Goal: Task Accomplishment & Management: Book appointment/travel/reservation

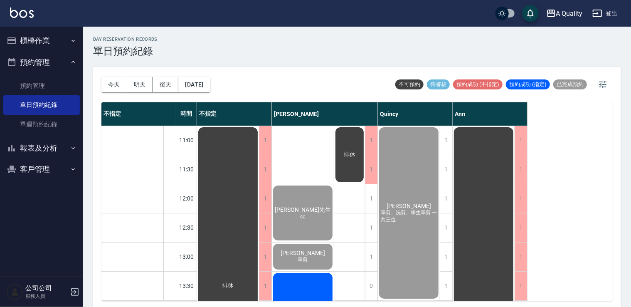
scroll to position [230, 0]
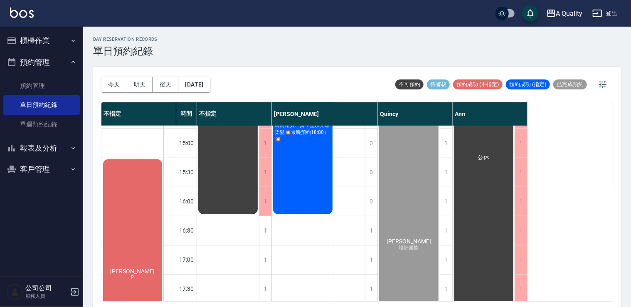
click at [162, 84] on button "後天" at bounding box center [166, 84] width 26 height 15
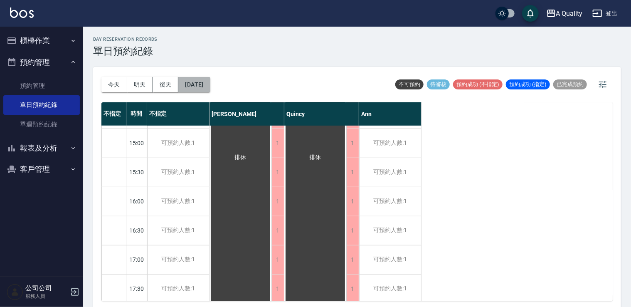
click at [210, 86] on button "[DATE]" at bounding box center [194, 84] width 32 height 15
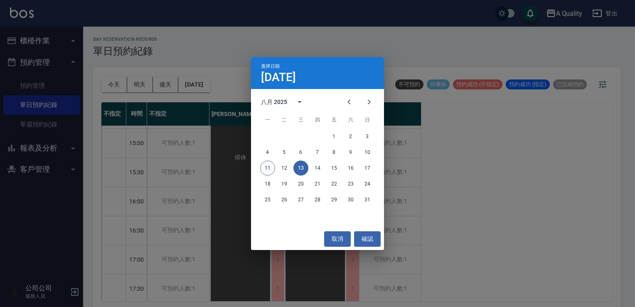
click at [266, 172] on button "11" at bounding box center [267, 167] width 15 height 15
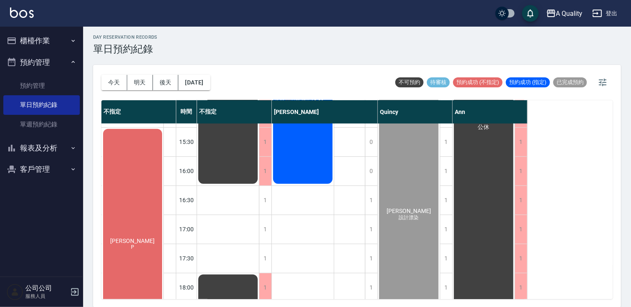
scroll to position [313, 0]
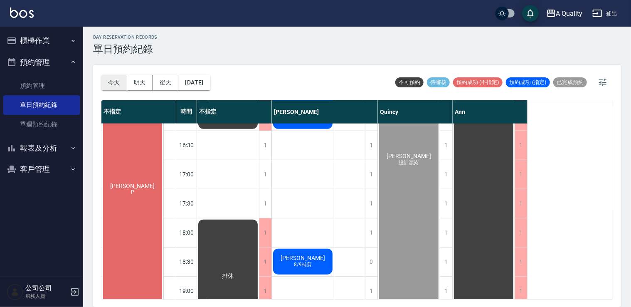
click at [121, 77] on button "今天" at bounding box center [114, 82] width 26 height 15
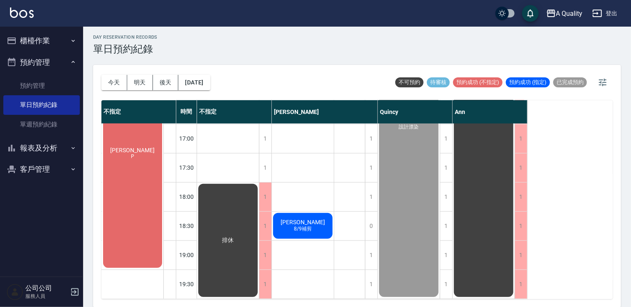
scroll to position [355, 0]
click at [114, 79] on button "今天" at bounding box center [114, 82] width 26 height 15
click at [209, 83] on button "[DATE]" at bounding box center [194, 82] width 32 height 15
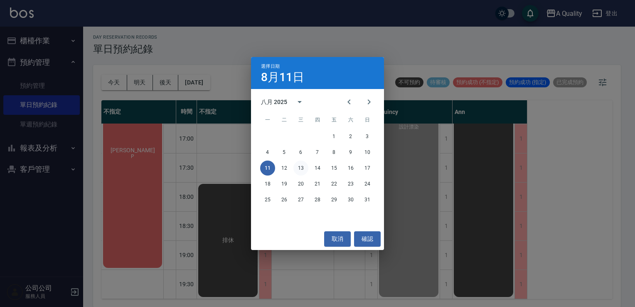
click at [303, 167] on button "13" at bounding box center [301, 167] width 15 height 15
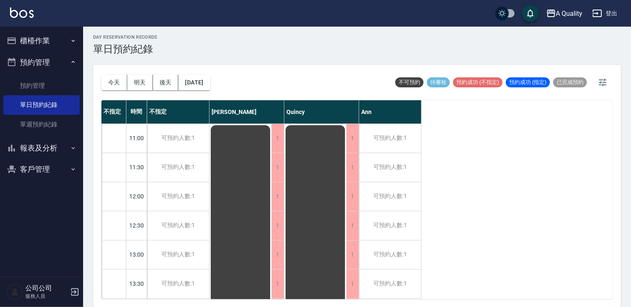
scroll to position [125, 0]
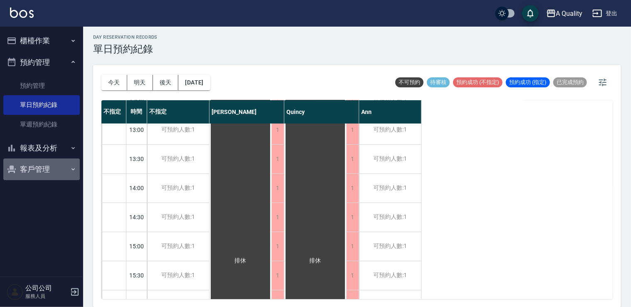
click at [37, 170] on button "客戶管理" at bounding box center [41, 169] width 76 height 22
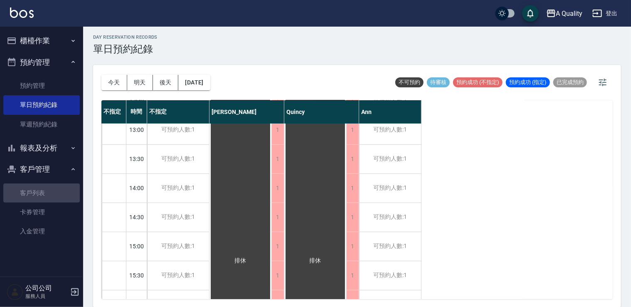
drag, startPoint x: 38, startPoint y: 193, endPoint x: 114, endPoint y: 183, distance: 76.7
click at [38, 194] on link "客戶列表" at bounding box center [41, 192] width 76 height 19
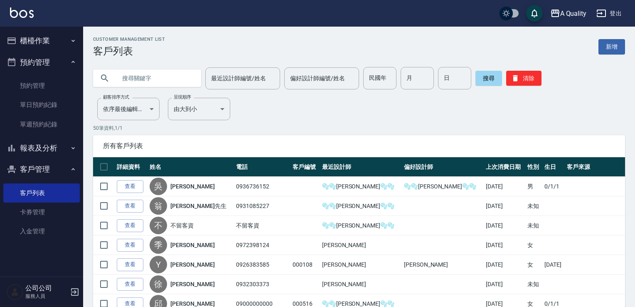
click at [146, 81] on input "text" at bounding box center [155, 78] width 78 height 22
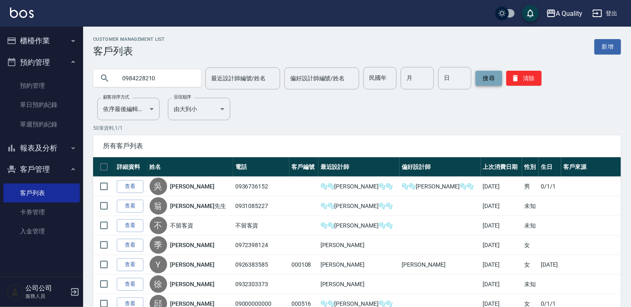
type input "0984228210"
click at [484, 82] on button "搜尋" at bounding box center [489, 78] width 27 height 15
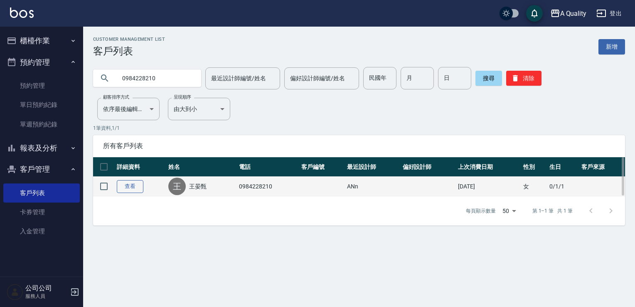
click at [137, 184] on link "查看" at bounding box center [130, 186] width 27 height 13
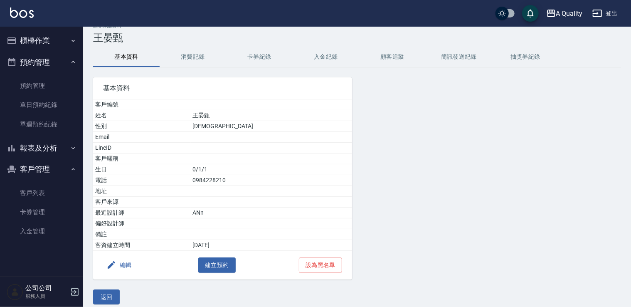
scroll to position [19, 0]
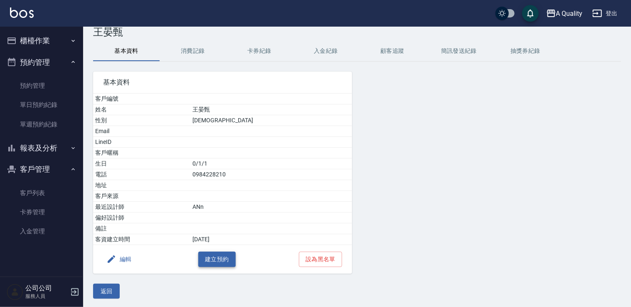
click at [224, 257] on button "建立預約" at bounding box center [216, 259] width 37 height 15
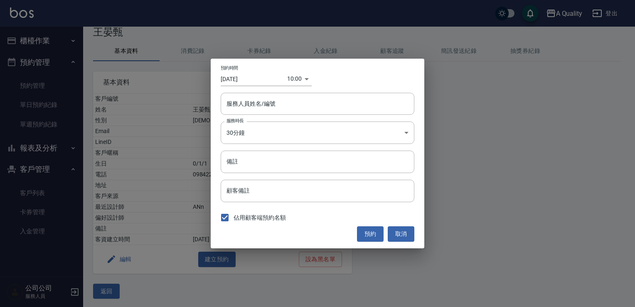
click at [303, 81] on div "10:00 1754877600000" at bounding box center [299, 79] width 25 height 14
click at [261, 79] on input "[DATE]" at bounding box center [254, 79] width 67 height 14
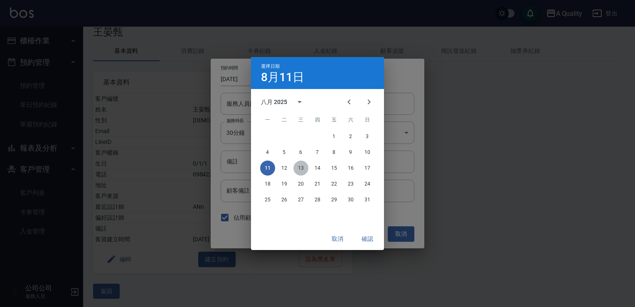
click at [301, 166] on button "13" at bounding box center [301, 167] width 15 height 15
type input "[DATE]"
type input "1755050400000"
click at [365, 243] on button "確認" at bounding box center [367, 238] width 27 height 15
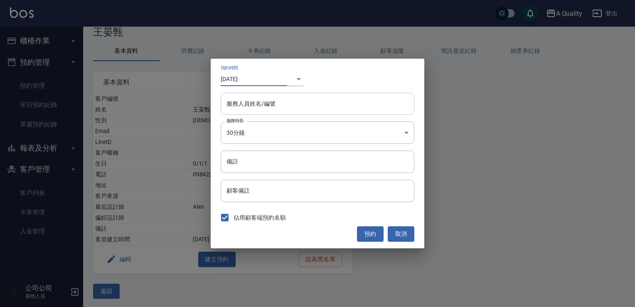
click at [332, 105] on input "服務人員姓名/編號" at bounding box center [317, 103] width 186 height 15
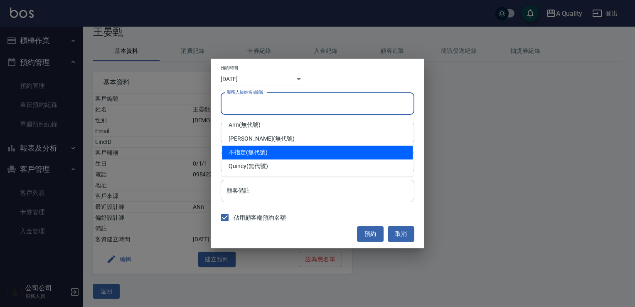
drag, startPoint x: 325, startPoint y: 151, endPoint x: 333, endPoint y: 147, distance: 9.3
click at [327, 150] on div "不指定 (無代號)" at bounding box center [317, 153] width 191 height 14
type input "公司公司"
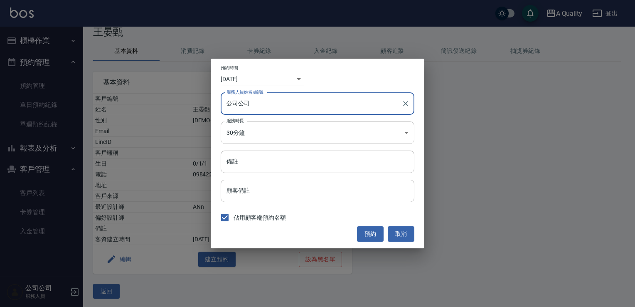
click at [367, 131] on body "A Quality 登出 櫃檯作業 打帳單 帳單列表 營業儀表板 現金收支登錄 每日結帳 排班表 現場電腦打卡 預約管理 預約管理 單日預約紀錄 單週預約紀錄…" at bounding box center [317, 145] width 635 height 328
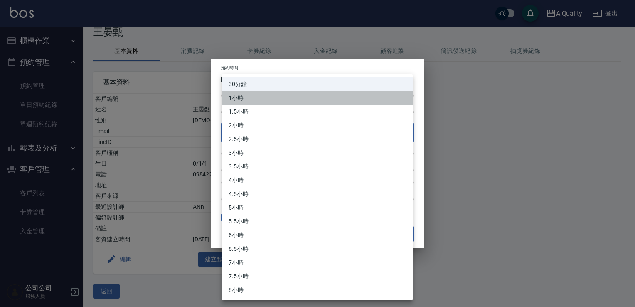
click at [358, 92] on li "1小時" at bounding box center [317, 98] width 191 height 14
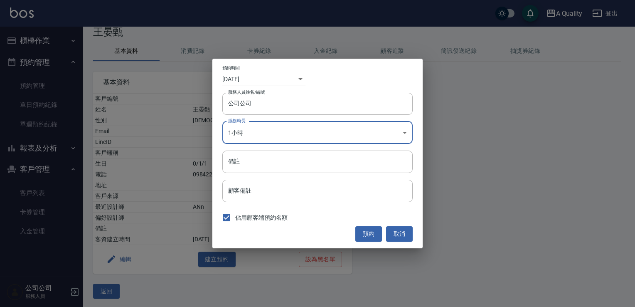
click at [405, 127] on body "A Quality 登出 櫃檯作業 打帳單 帳單列表 營業儀表板 現金收支登錄 每日結帳 排班表 現場電腦打卡 預約管理 預約管理 單日預約紀錄 單週預約紀錄…" at bounding box center [317, 145] width 635 height 328
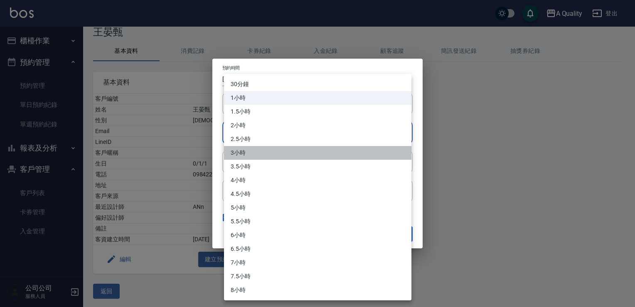
click at [370, 154] on li "3小時" at bounding box center [317, 153] width 187 height 14
type input "6"
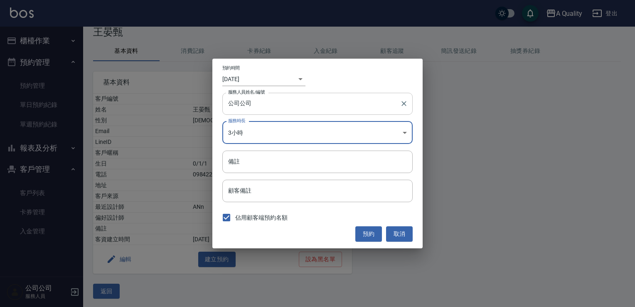
click at [348, 107] on input "公司公司" at bounding box center [311, 103] width 170 height 15
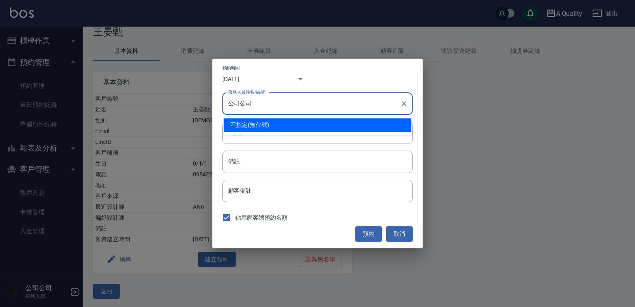
click at [342, 125] on div "不指定 (無代號)" at bounding box center [317, 125] width 187 height 14
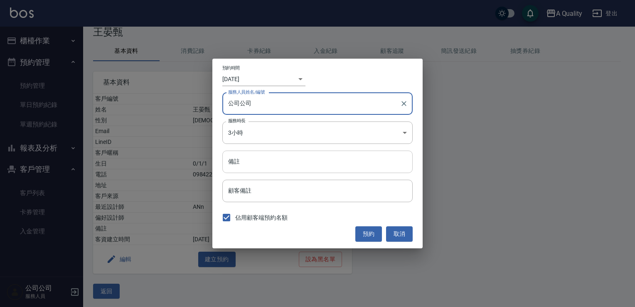
click at [349, 162] on input "備註" at bounding box center [317, 161] width 190 height 22
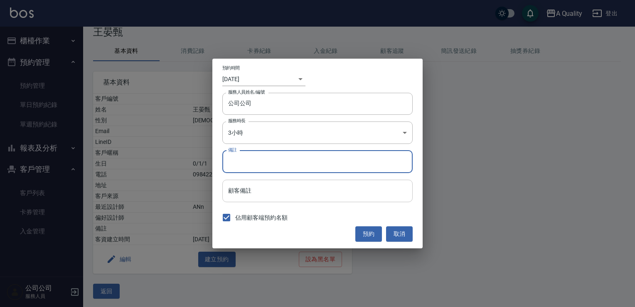
drag, startPoint x: 389, startPoint y: 194, endPoint x: 394, endPoint y: 193, distance: 5.4
click at [393, 193] on input "顧客備註" at bounding box center [317, 191] width 190 height 22
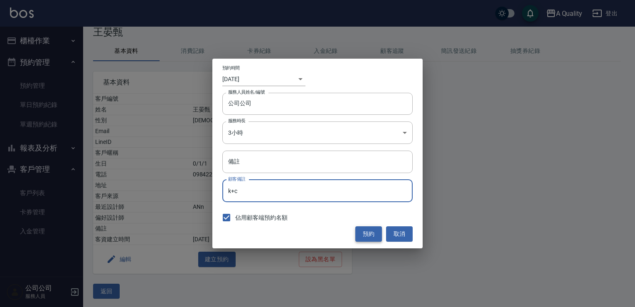
type input "k+c"
click at [372, 236] on button "預約" at bounding box center [368, 233] width 27 height 15
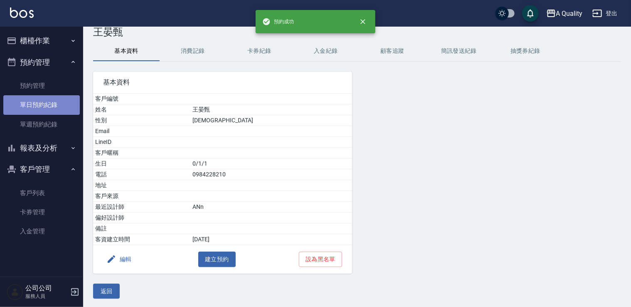
click at [40, 107] on link "單日預約紀錄" at bounding box center [41, 104] width 76 height 19
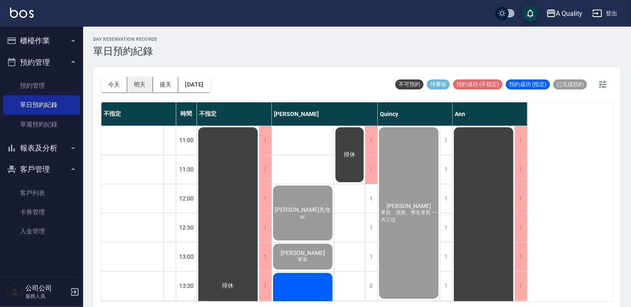
click at [144, 86] on button "明天" at bounding box center [140, 84] width 26 height 15
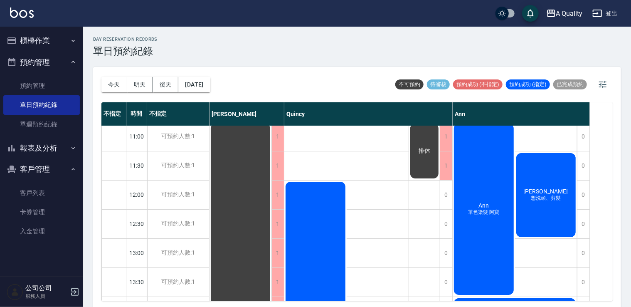
scroll to position [42, 0]
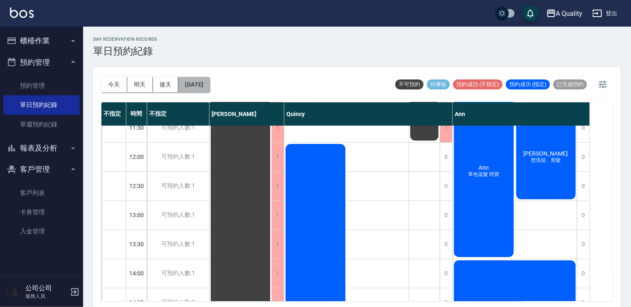
click at [205, 85] on button "[DATE]" at bounding box center [194, 84] width 32 height 15
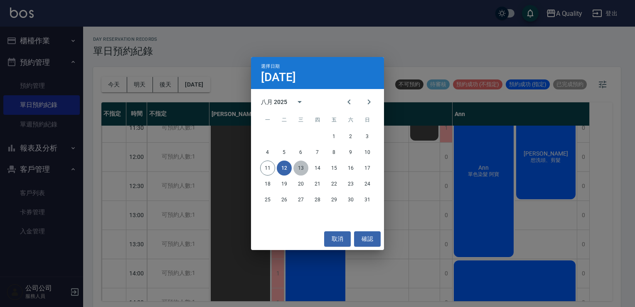
click at [304, 165] on button "13" at bounding box center [301, 167] width 15 height 15
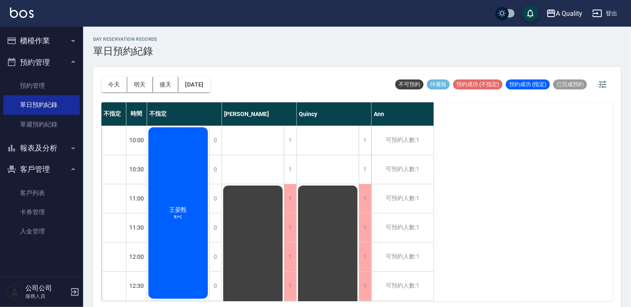
click at [194, 184] on div "[PERSON_NAME]+c" at bounding box center [178, 213] width 62 height 174
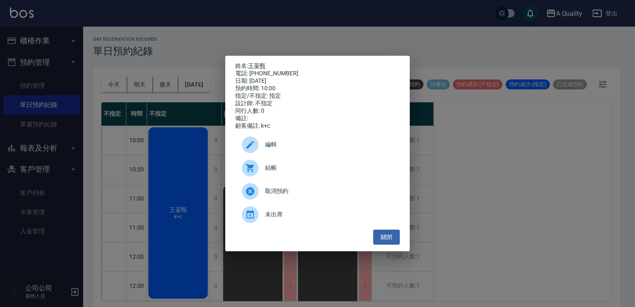
click at [478, 183] on div "姓名: 王晏甄 電話: [PHONE_NUMBER] 日期: [DATE] 預約時間: 10:00 指定/不指定: 指定 設計師: 不指定 同行人數: 0 備…" at bounding box center [317, 153] width 635 height 307
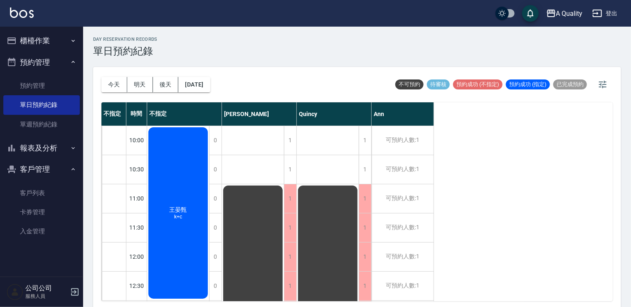
click at [165, 165] on div "[PERSON_NAME]+c" at bounding box center [178, 213] width 62 height 174
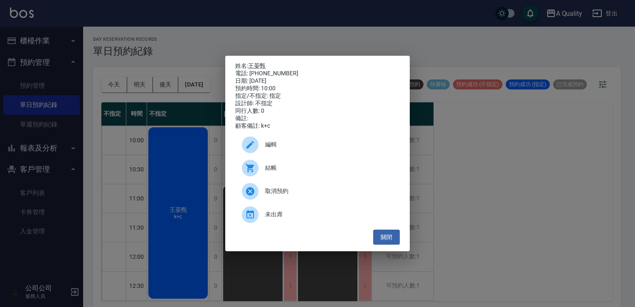
click at [276, 147] on span "編輯" at bounding box center [329, 144] width 128 height 9
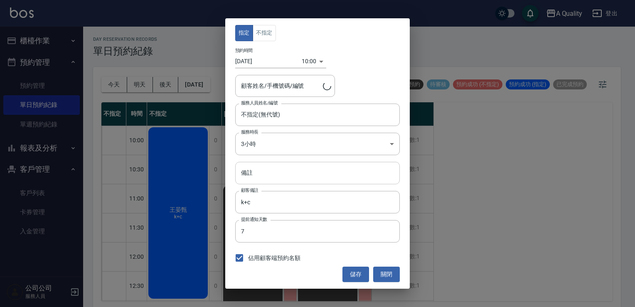
type input "王晏甄/0984228210/"
click at [318, 62] on div "10:00 1755050400000" at bounding box center [314, 61] width 25 height 14
click at [318, 60] on div "10:00 1755050400000" at bounding box center [314, 61] width 25 height 14
click at [308, 62] on body "A Quality 登出 櫃檯作業 打帳單 帳單列表 營業儀表板 現金收支登錄 每日結帳 排班表 現場電腦打卡 預約管理 預約管理 單日預約紀錄 單週預約紀錄…" at bounding box center [317, 154] width 635 height 309
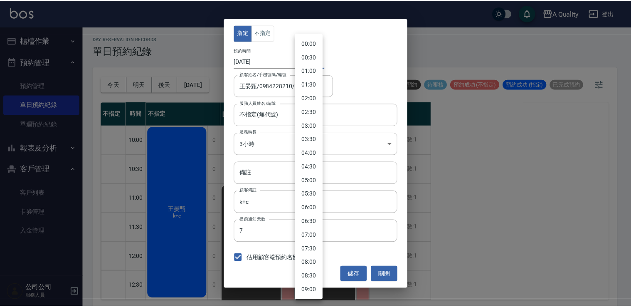
scroll to position [151, 0]
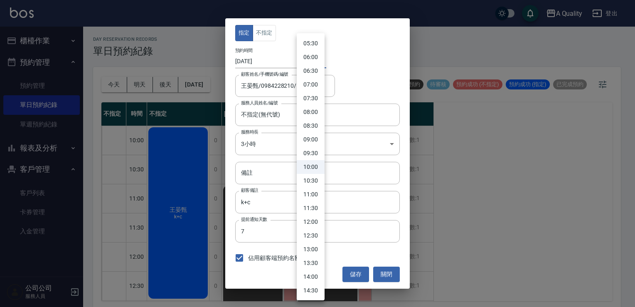
click at [309, 194] on li "11:00" at bounding box center [311, 194] width 28 height 14
type input "1755054000000"
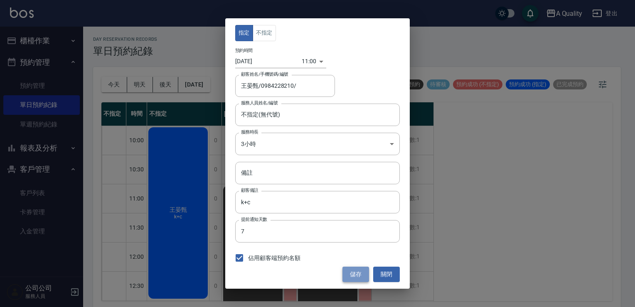
click at [359, 271] on button "儲存" at bounding box center [356, 273] width 27 height 15
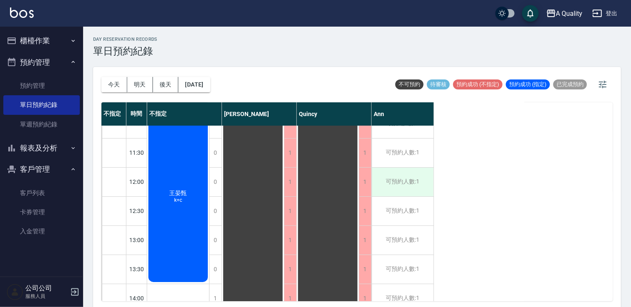
scroll to position [0, 0]
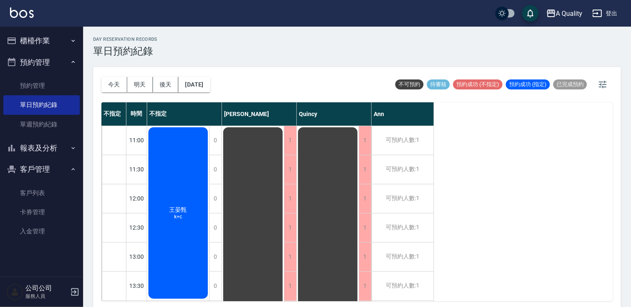
click at [203, 158] on div "[PERSON_NAME]+c" at bounding box center [178, 213] width 62 height 174
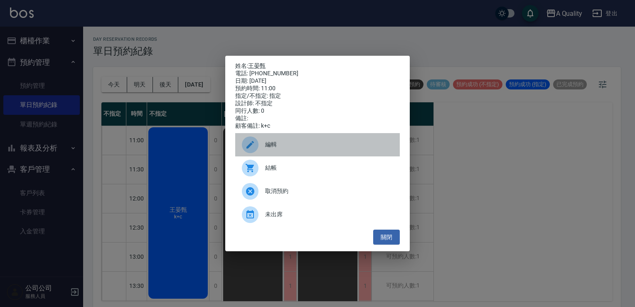
click at [276, 149] on span "編輯" at bounding box center [329, 144] width 128 height 9
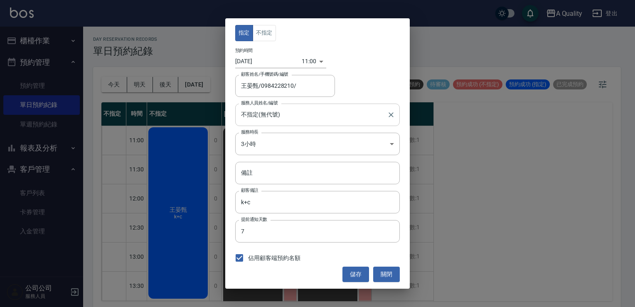
click at [298, 112] on input "不指定(無代號)" at bounding box center [311, 114] width 145 height 15
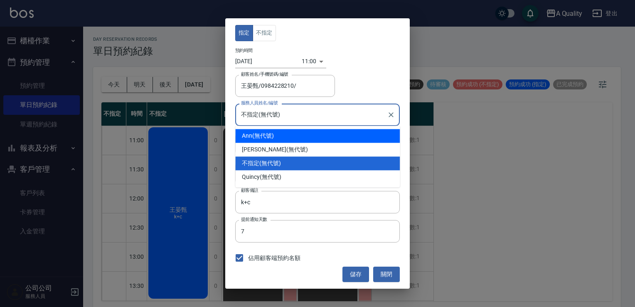
drag, startPoint x: 392, startPoint y: 115, endPoint x: 389, endPoint y: 109, distance: 6.3
click at [392, 113] on icon "Clear" at bounding box center [391, 115] width 8 height 8
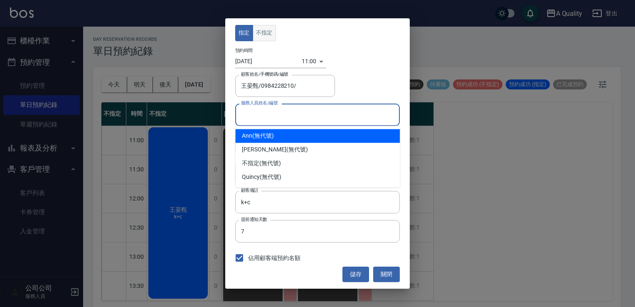
click at [263, 32] on button "不指定" at bounding box center [264, 33] width 23 height 16
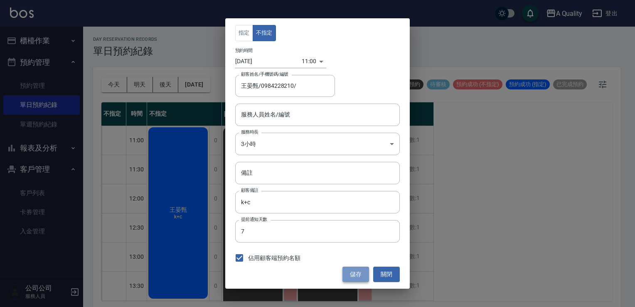
click at [361, 277] on button "儲存" at bounding box center [356, 273] width 27 height 15
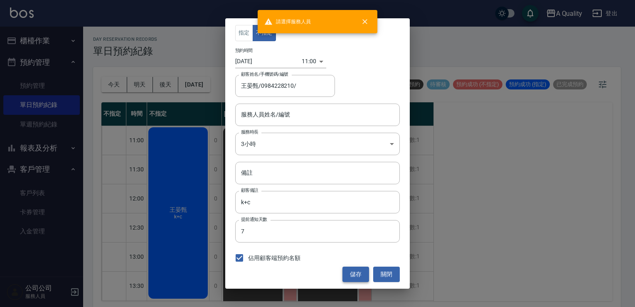
click at [362, 274] on button "儲存" at bounding box center [356, 273] width 27 height 15
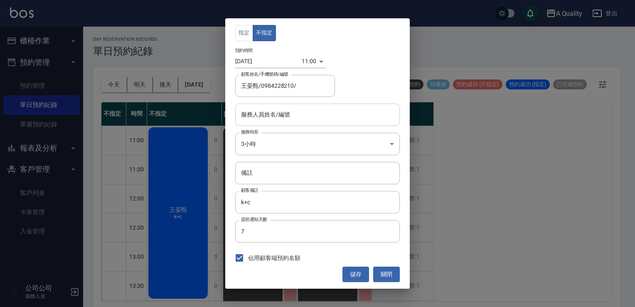
click at [310, 112] on input "服務人員姓名/編號" at bounding box center [317, 114] width 157 height 15
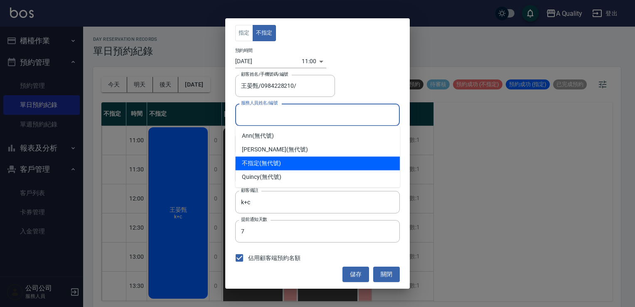
click at [306, 167] on div "不指定 (無代號)" at bounding box center [317, 163] width 165 height 14
type input "不指定(無代號)"
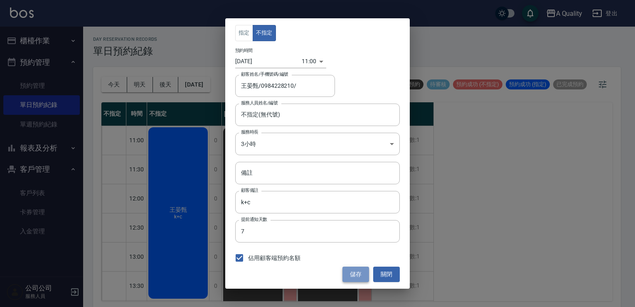
drag, startPoint x: 355, startPoint y: 270, endPoint x: 360, endPoint y: 272, distance: 6.1
click at [355, 271] on button "儲存" at bounding box center [356, 273] width 27 height 15
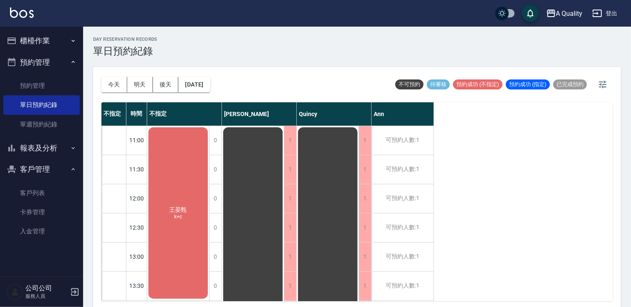
click at [185, 230] on div "[PERSON_NAME]+c" at bounding box center [178, 213] width 62 height 174
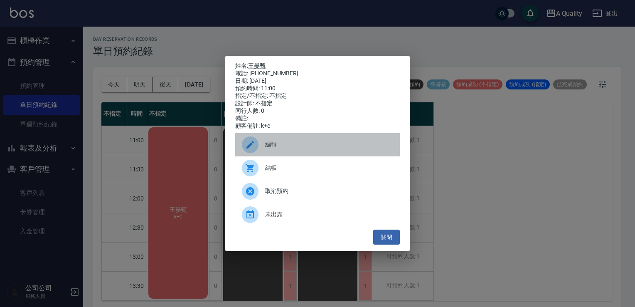
click at [286, 155] on div "編輯" at bounding box center [317, 144] width 165 height 23
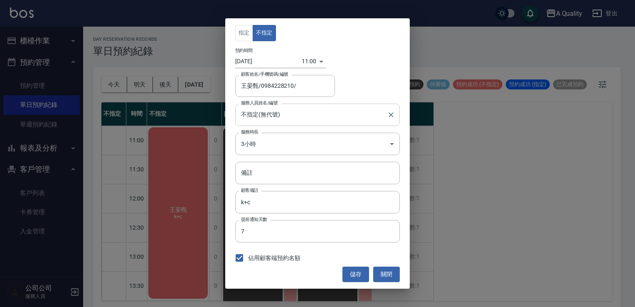
click at [296, 116] on input "不指定(無代號)" at bounding box center [311, 114] width 145 height 15
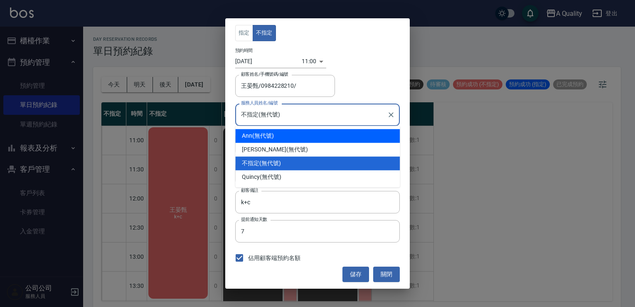
click at [296, 138] on div "Ann (無代號)" at bounding box center [317, 136] width 165 height 14
type input "Ann(無代號)"
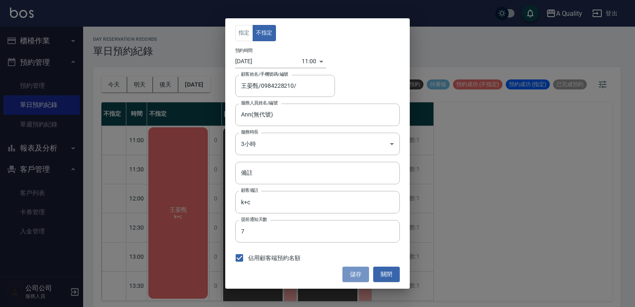
click at [364, 272] on button "儲存" at bounding box center [356, 273] width 27 height 15
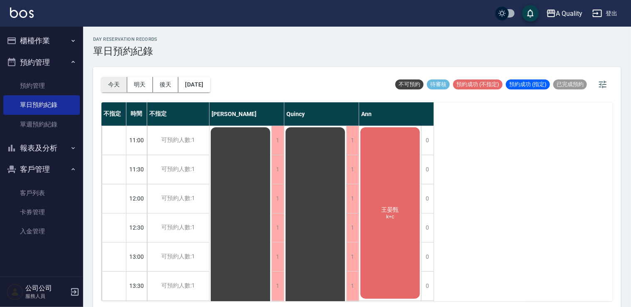
click at [112, 84] on button "今天" at bounding box center [114, 84] width 26 height 15
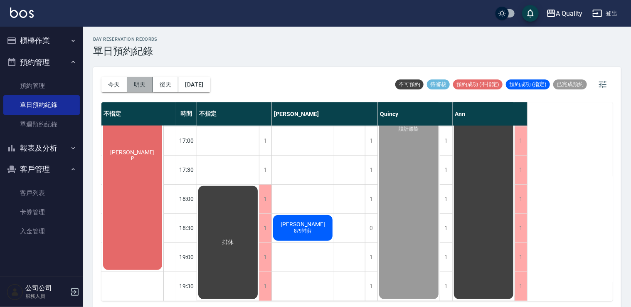
click at [129, 81] on button "明天" at bounding box center [140, 84] width 26 height 15
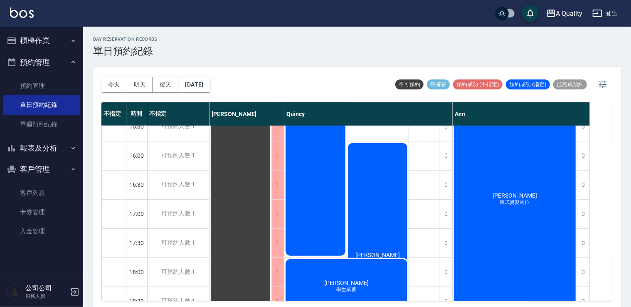
scroll to position [355, 0]
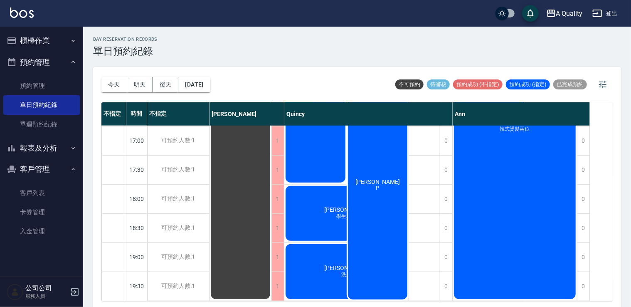
click at [383, 153] on div "[PERSON_NAME] P" at bounding box center [378, 185] width 62 height 232
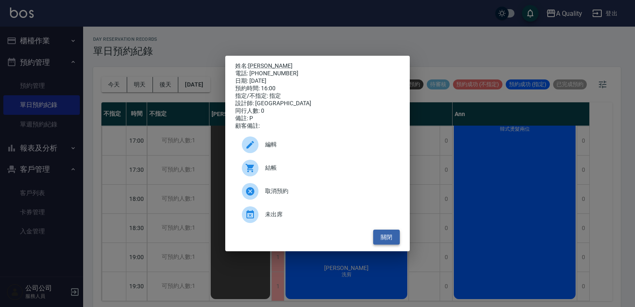
click at [396, 237] on button "關閉" at bounding box center [386, 236] width 27 height 15
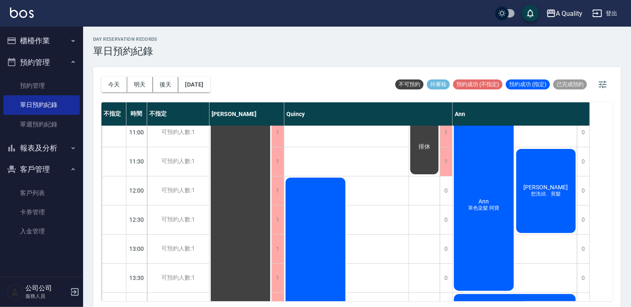
scroll to position [0, 0]
